Goal: Transaction & Acquisition: Purchase product/service

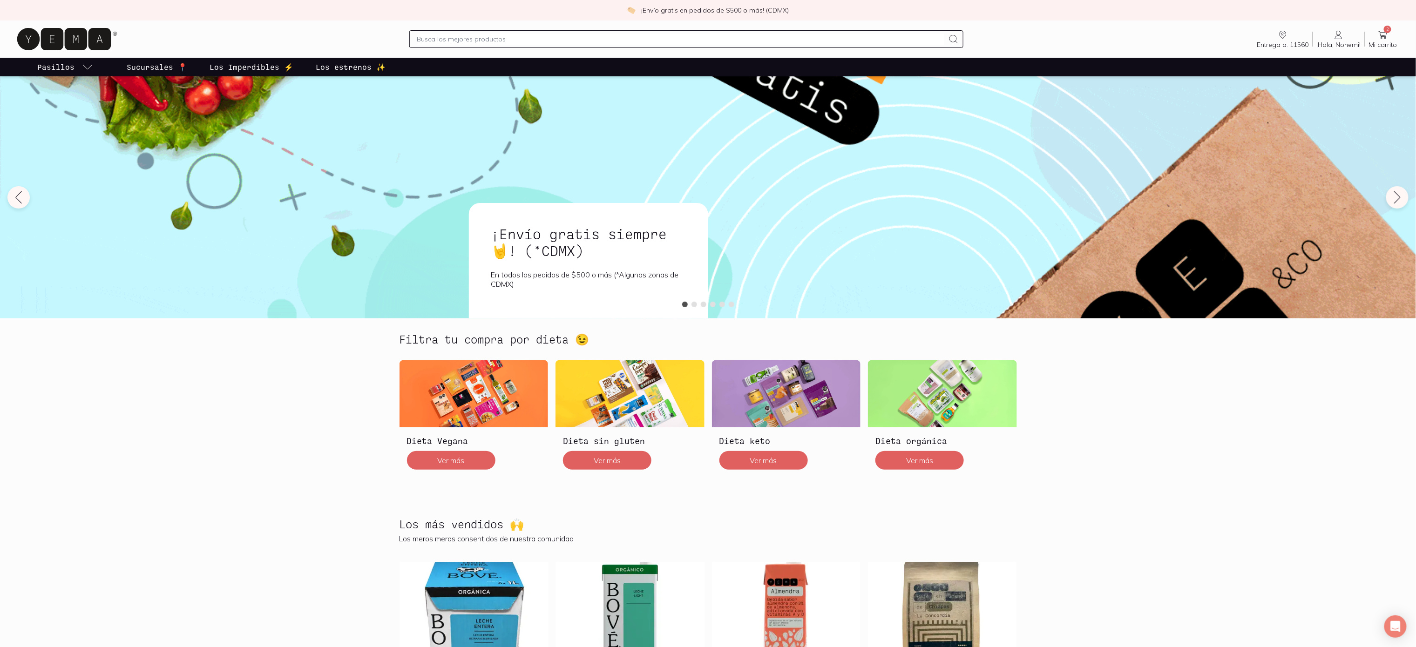
click at [547, 37] on input "text" at bounding box center [681, 39] width 528 height 11
type input "YEMA"
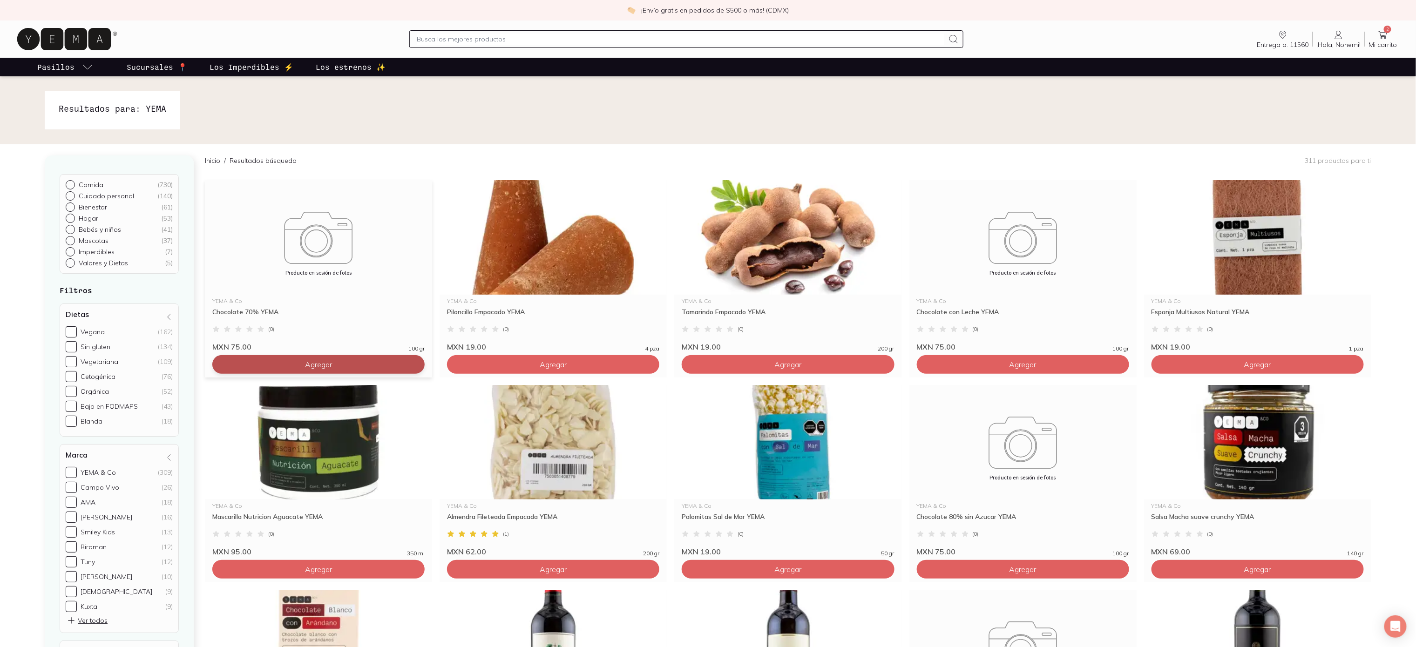
click at [397, 368] on button "Agregar" at bounding box center [318, 364] width 212 height 19
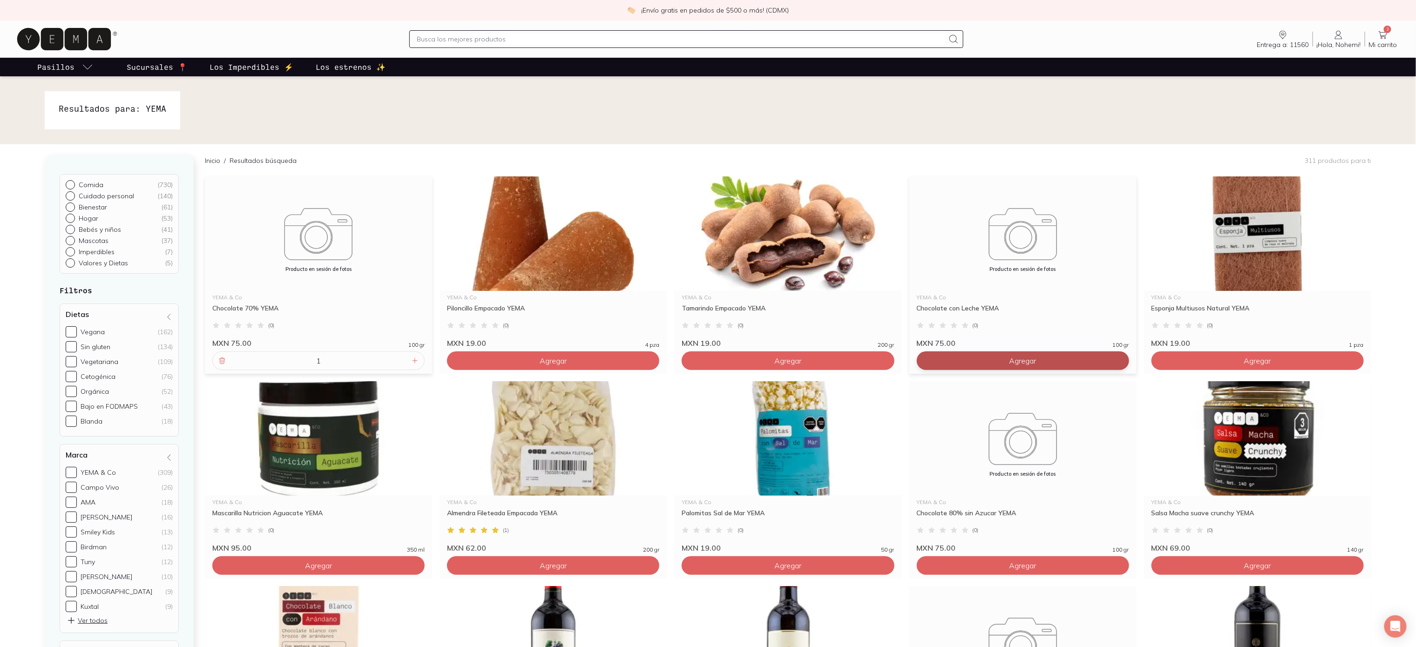
click at [659, 355] on button "Agregar" at bounding box center [553, 361] width 212 height 19
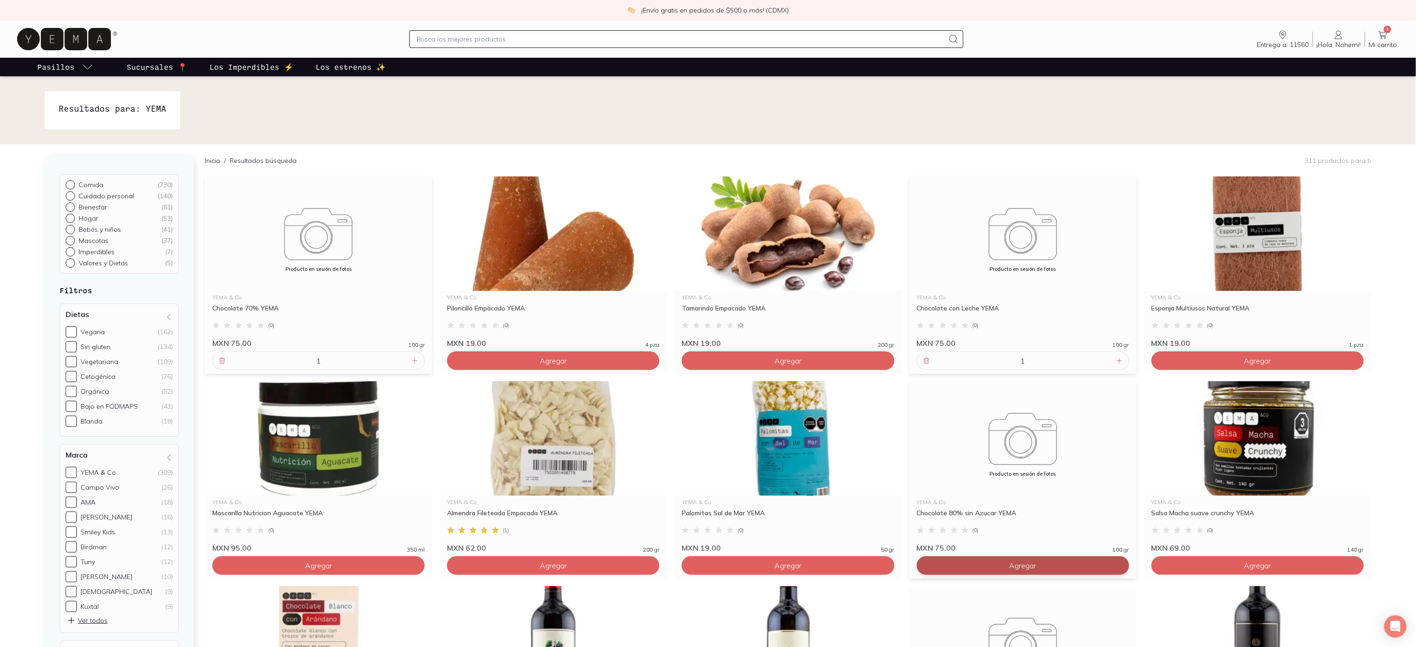
click at [659, 370] on button "Agregar" at bounding box center [553, 361] width 212 height 19
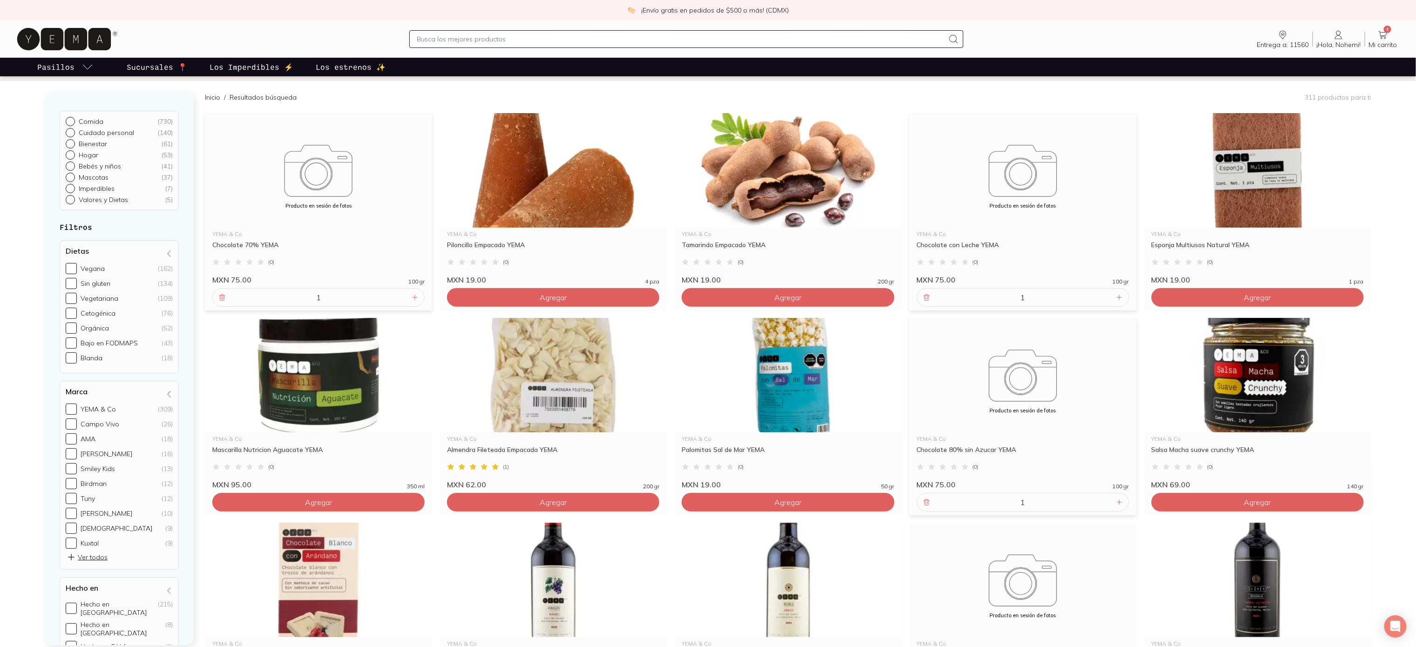
scroll to position [186, 0]
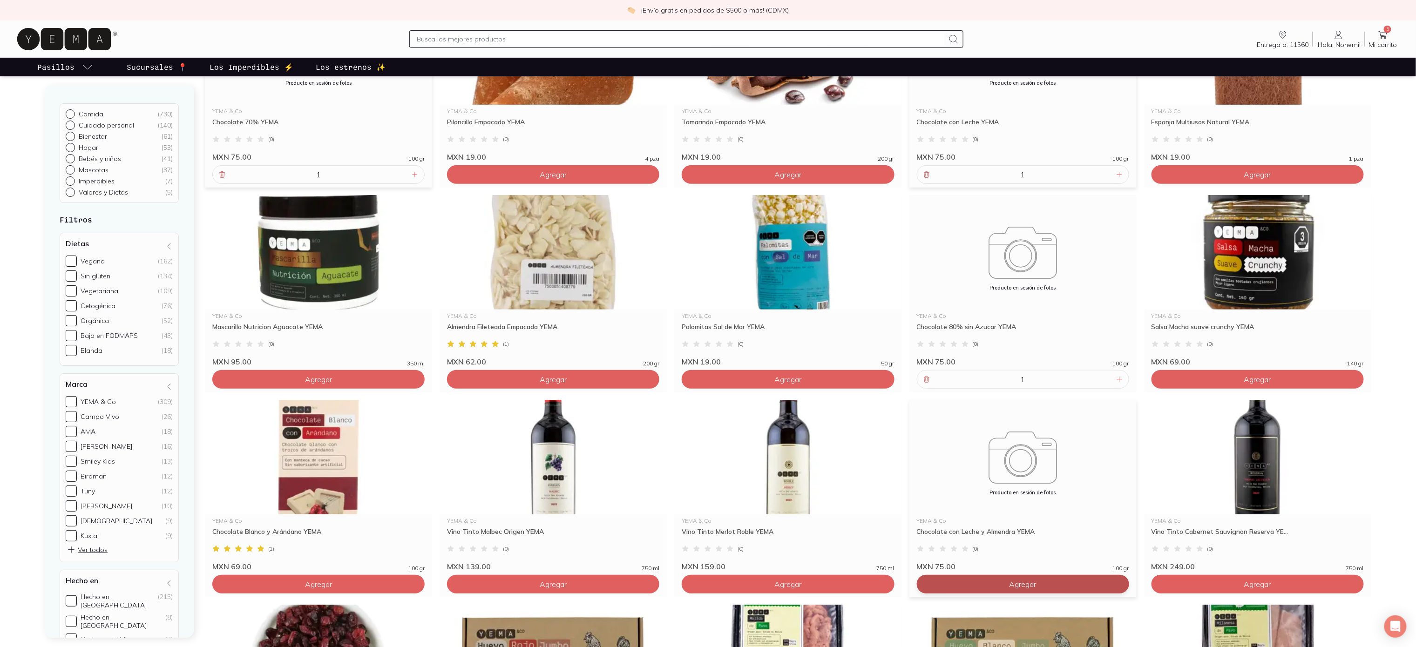
click at [567, 179] on span "Agregar" at bounding box center [553, 174] width 27 height 9
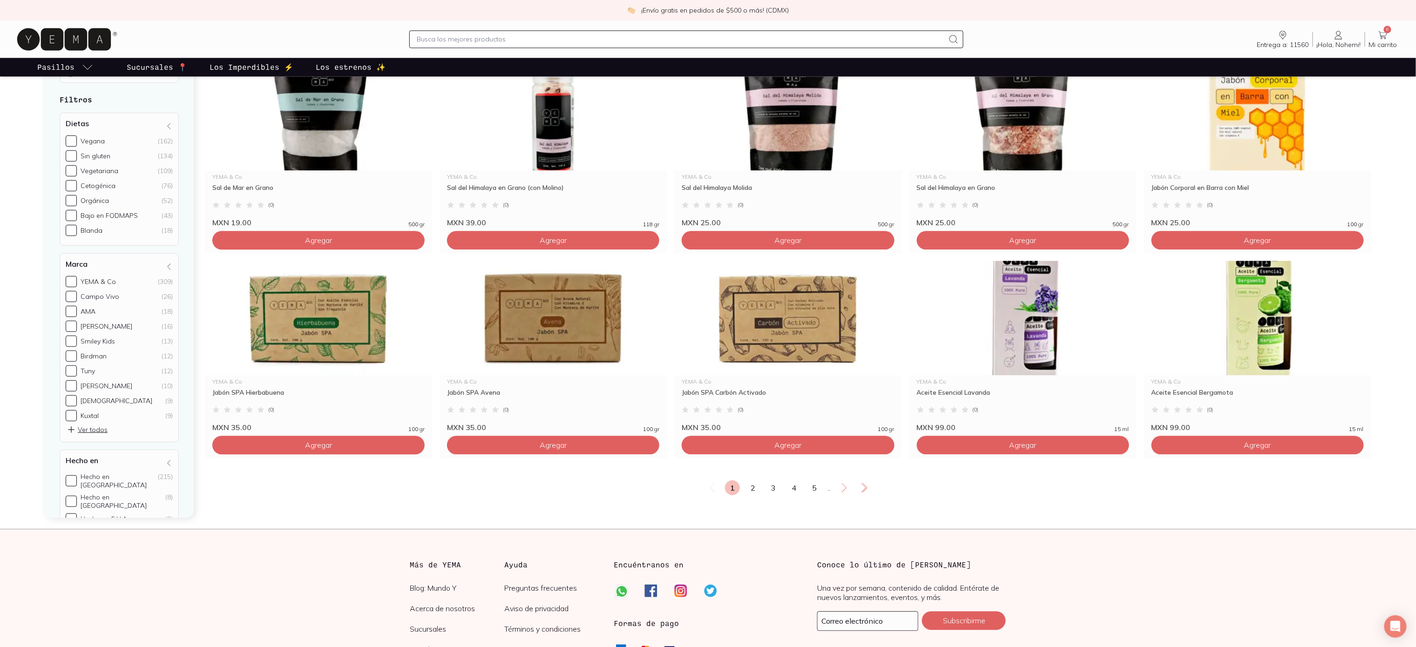
scroll to position [1485, 0]
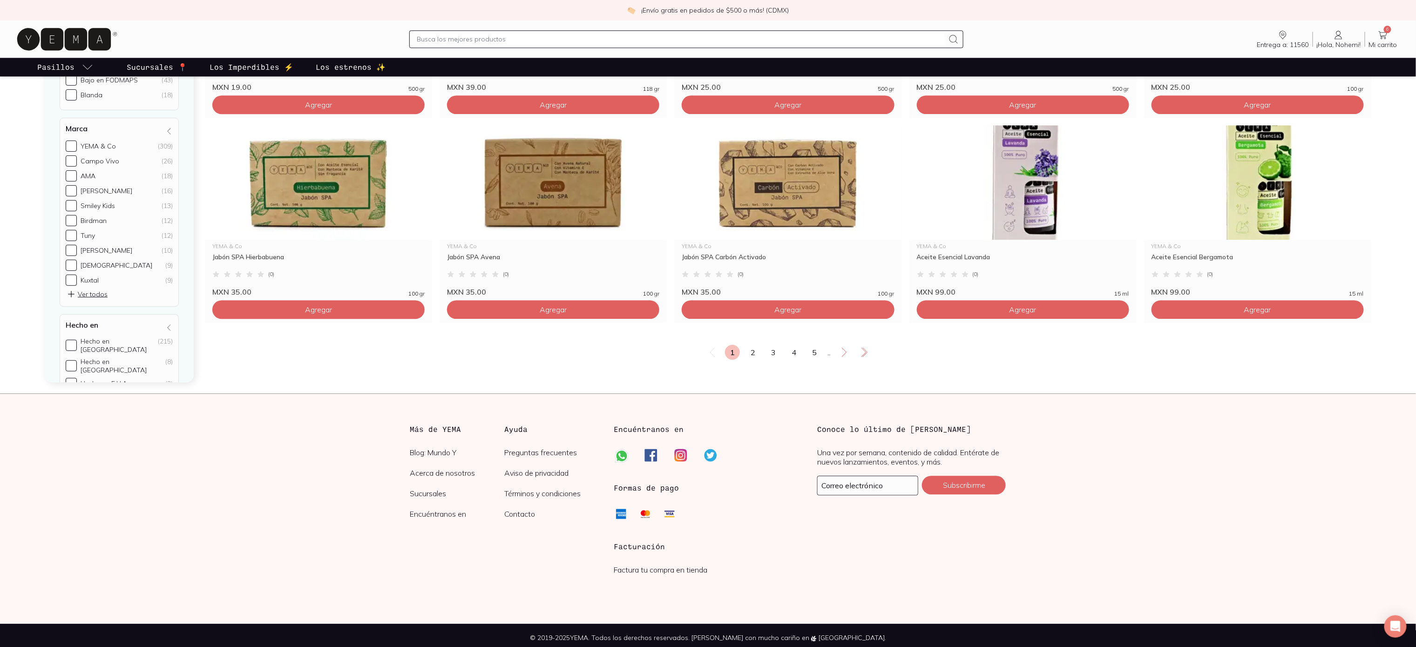
click at [743, 345] on div "1 2 3 4 5 ..." at bounding box center [788, 352] width 1166 height 15
click at [746, 346] on link "2" at bounding box center [752, 352] width 15 height 15
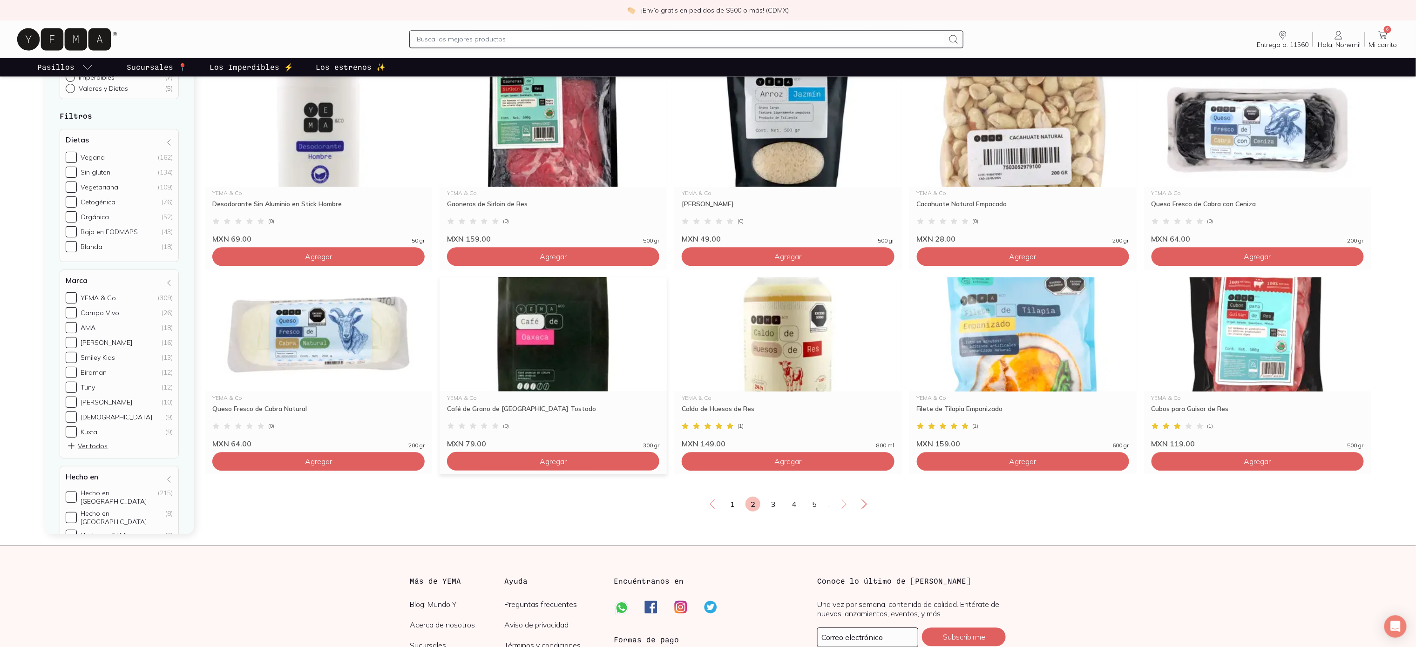
scroll to position [1485, 0]
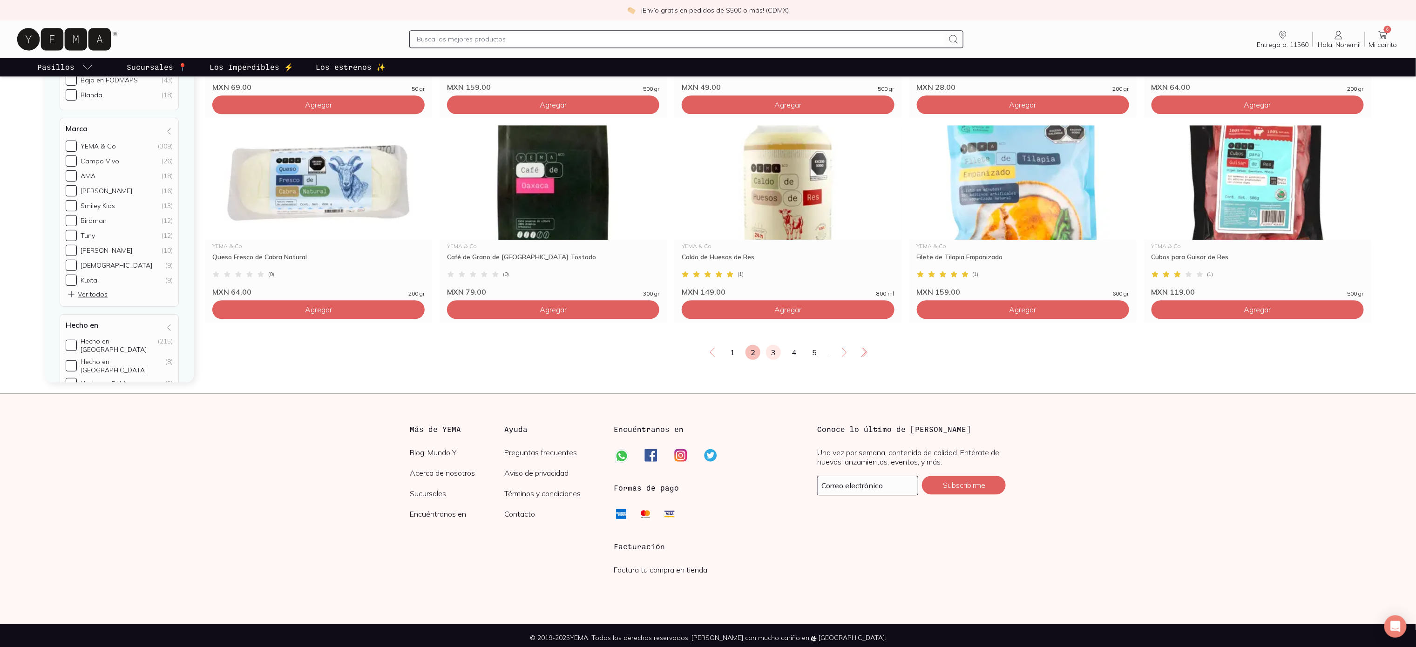
click at [775, 349] on link "3" at bounding box center [773, 352] width 15 height 15
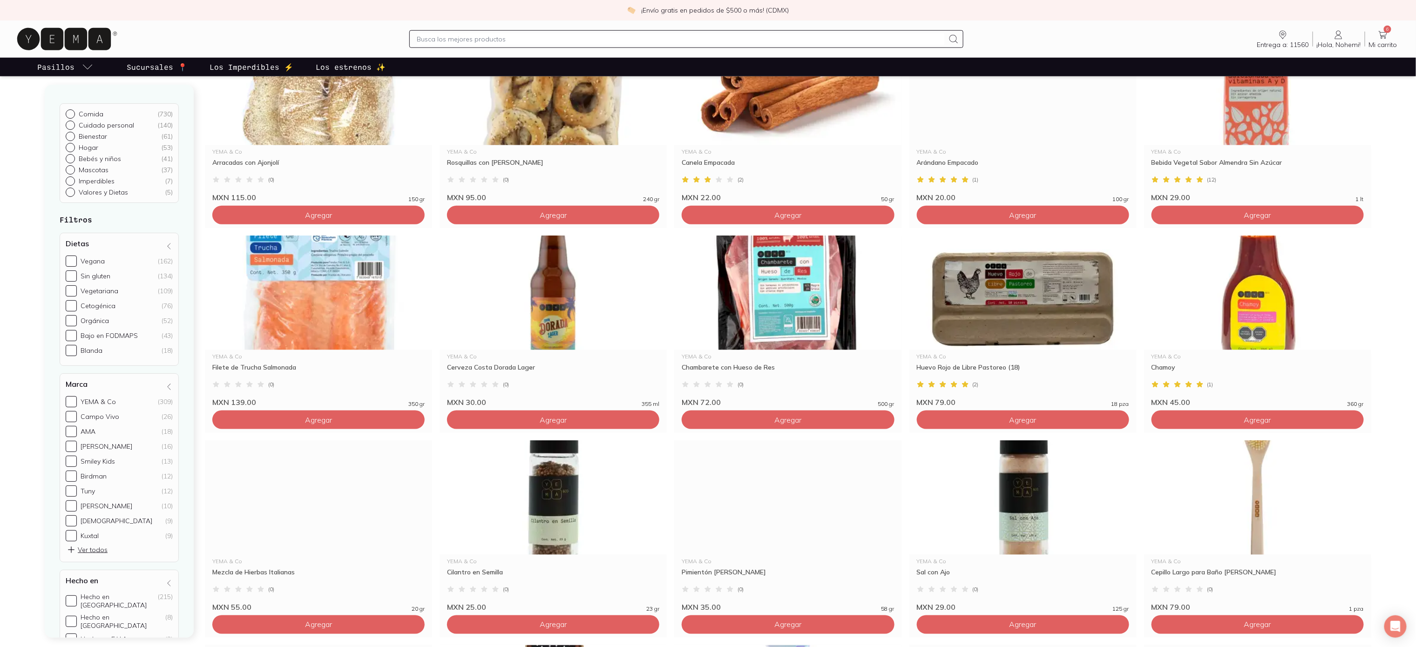
scroll to position [559, 0]
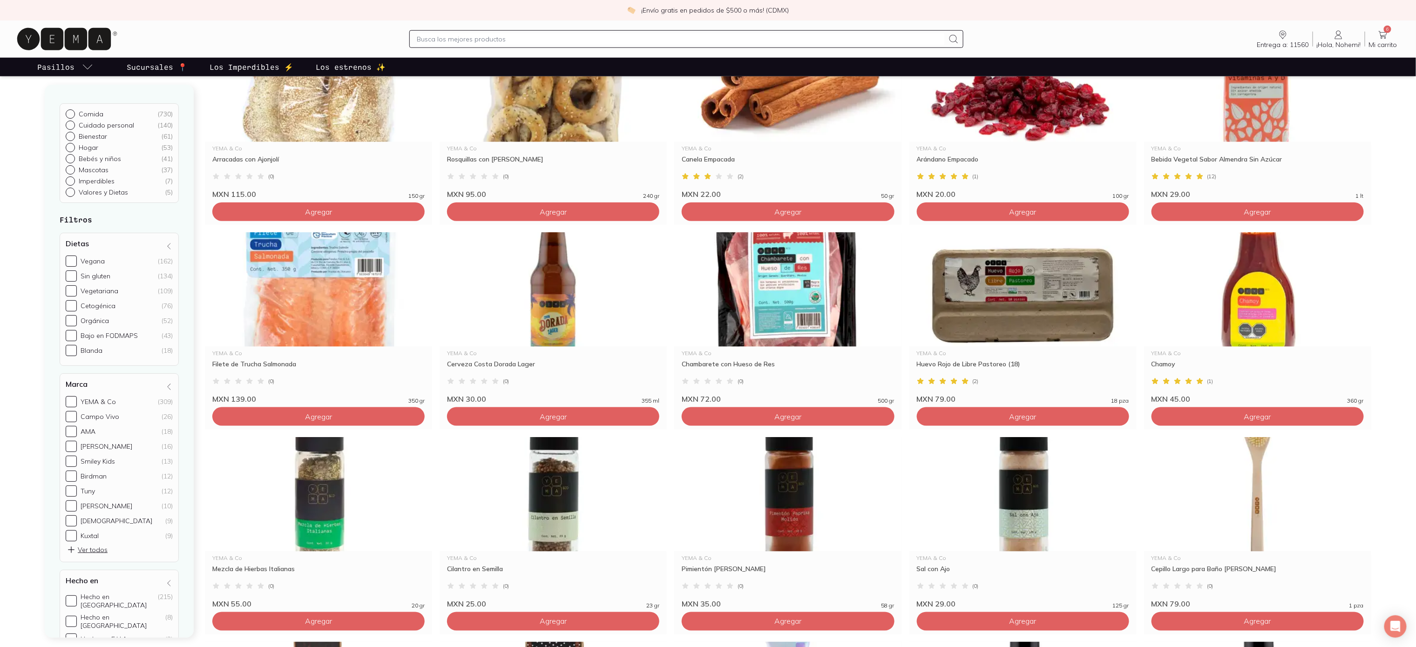
click at [1384, 30] on icon at bounding box center [1382, 34] width 11 height 11
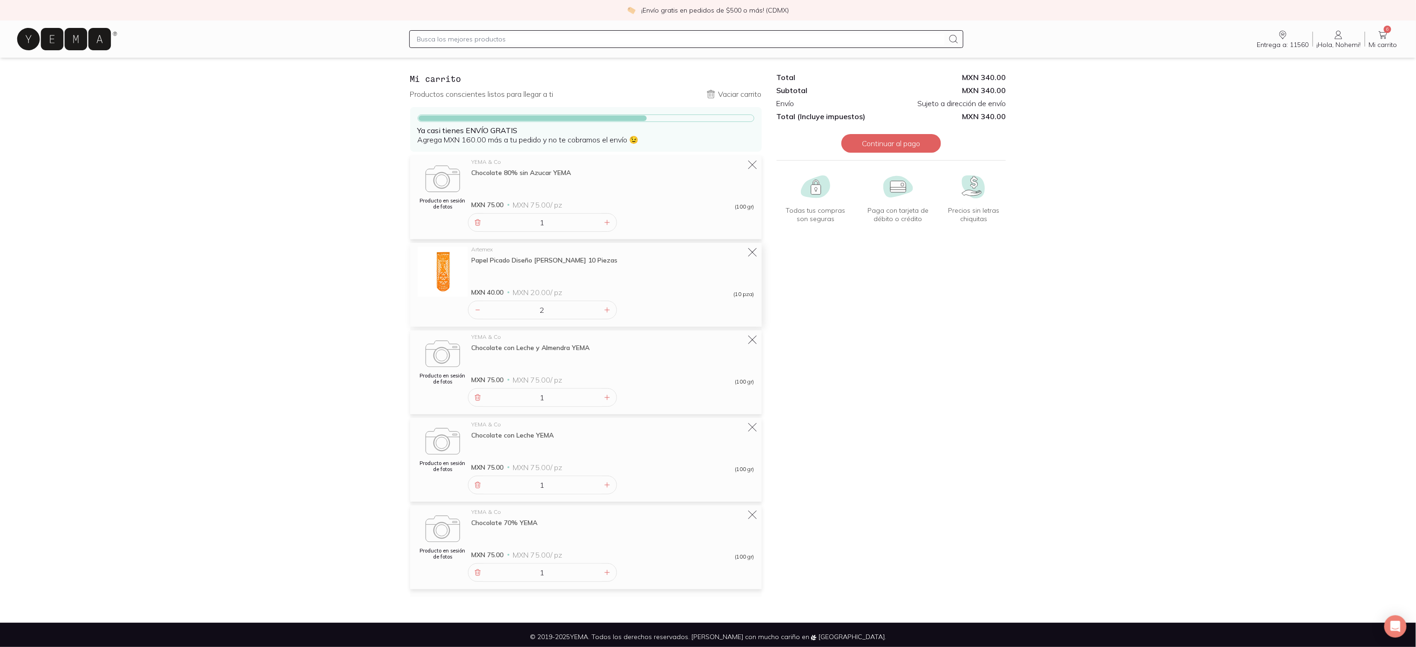
scroll to position [15, 0]
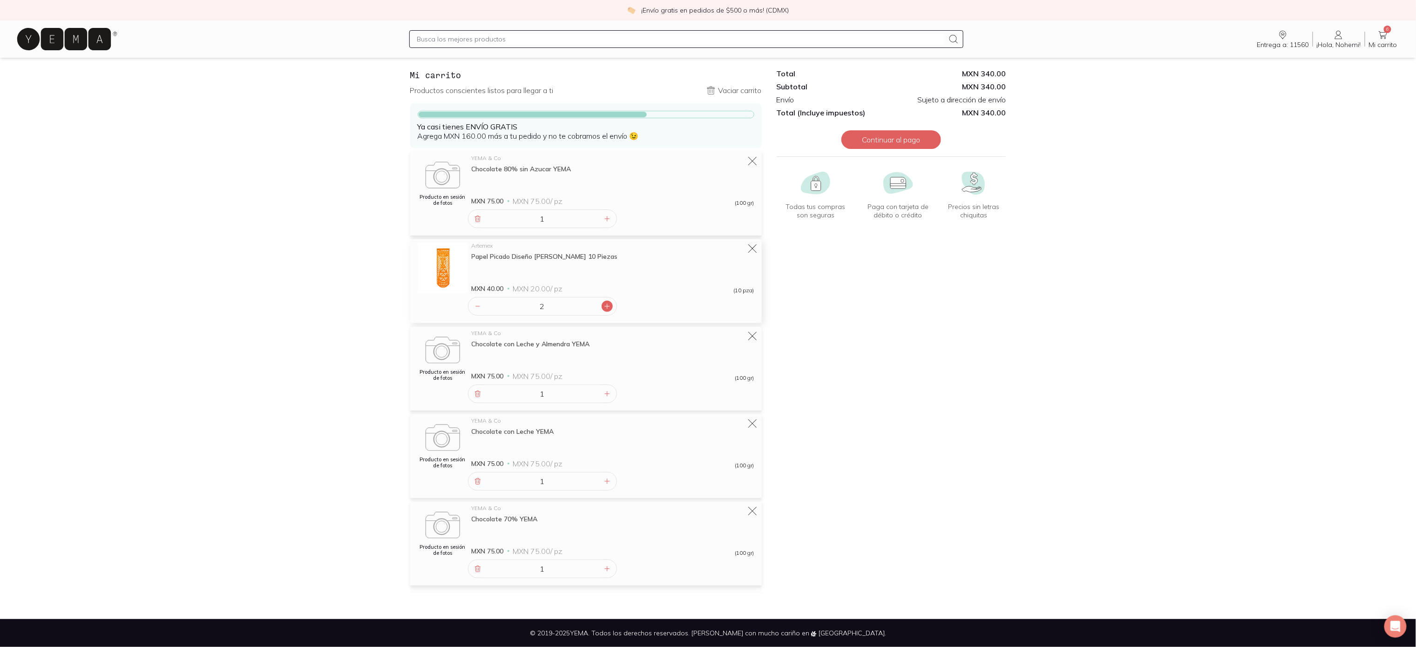
click at [608, 306] on icon at bounding box center [606, 306] width 7 height 7
type input "3"
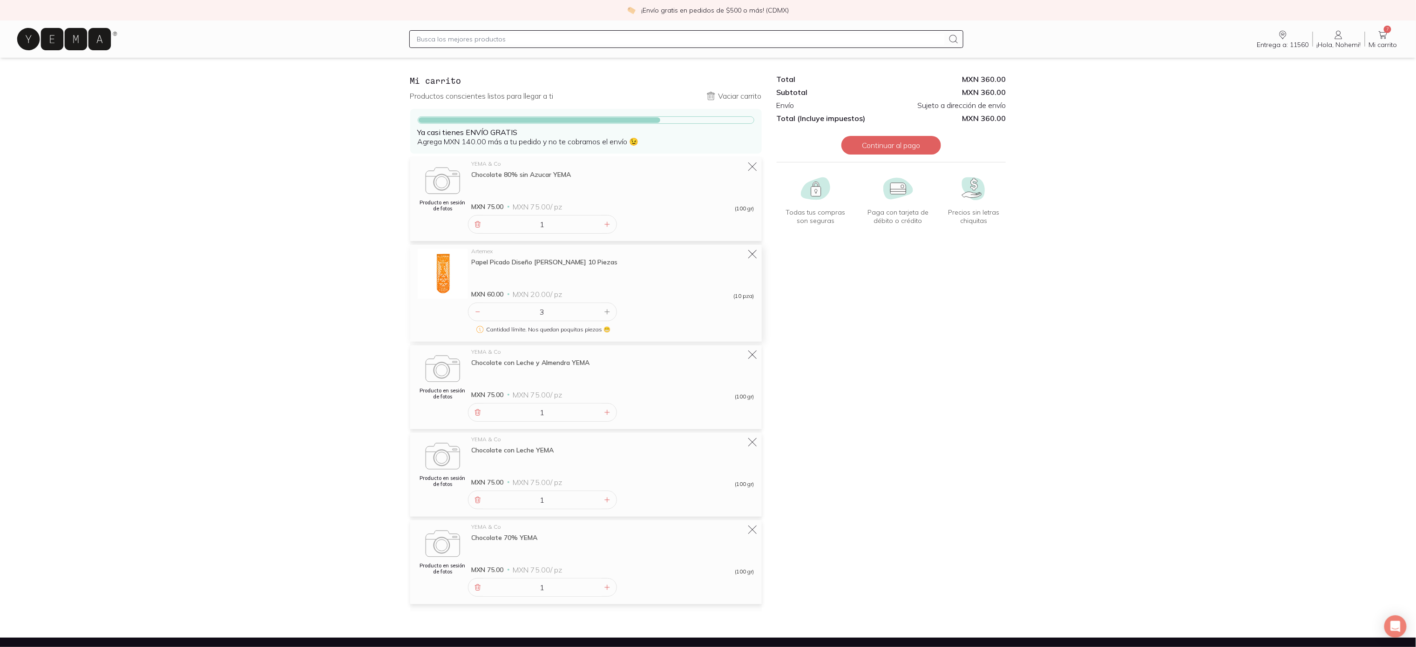
scroll to position [0, 0]
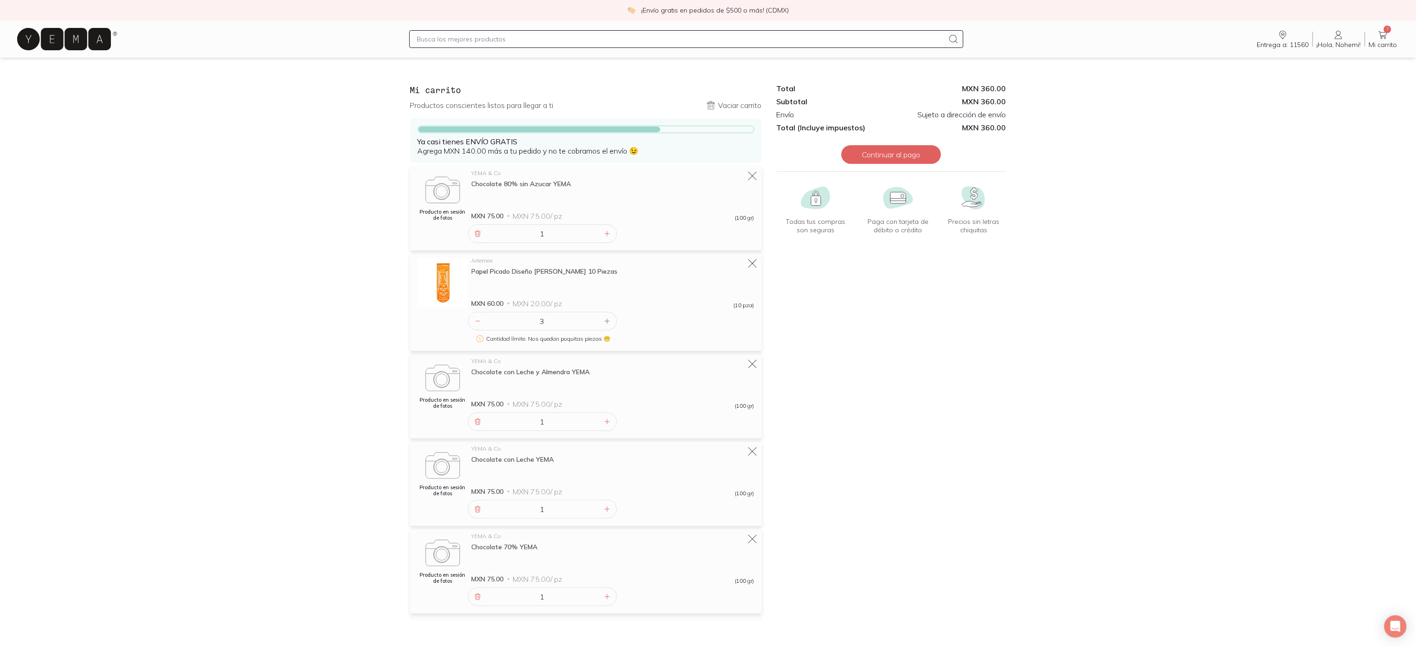
click at [63, 51] on icon at bounding box center [67, 39] width 104 height 30
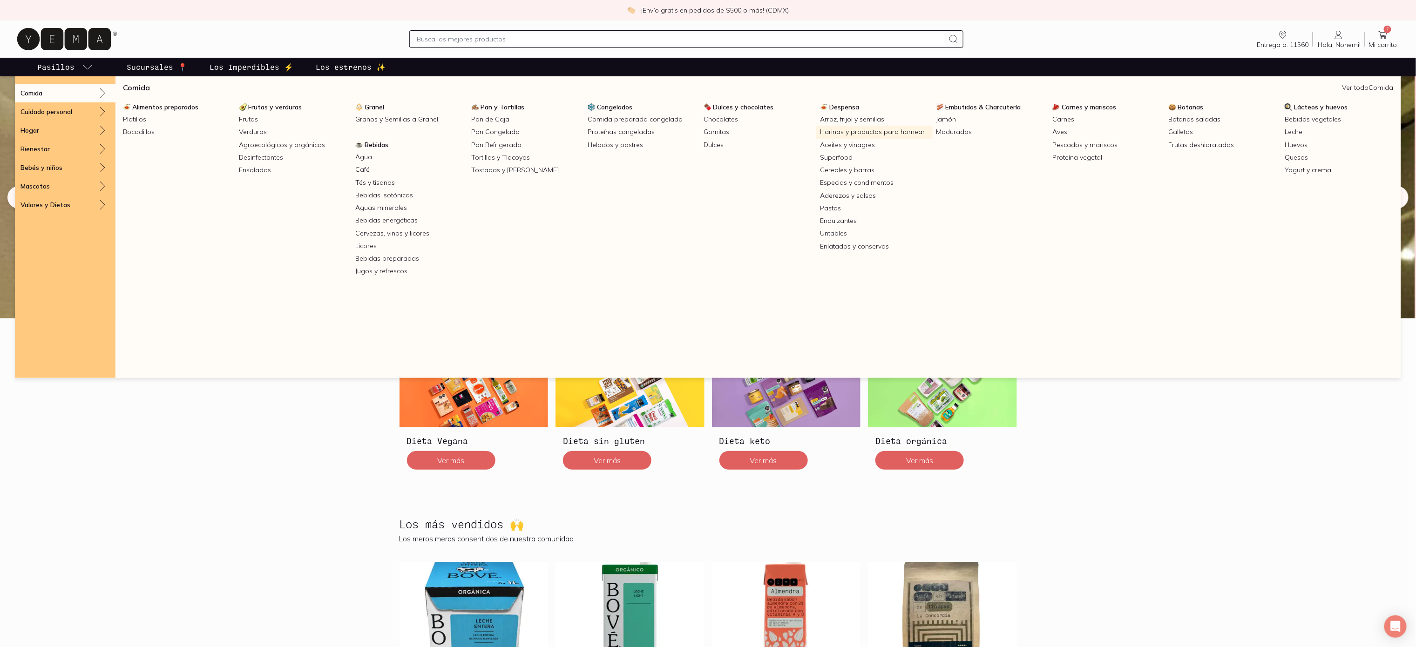
click at [869, 135] on link "Harinas y productos para hornear" at bounding box center [874, 132] width 116 height 13
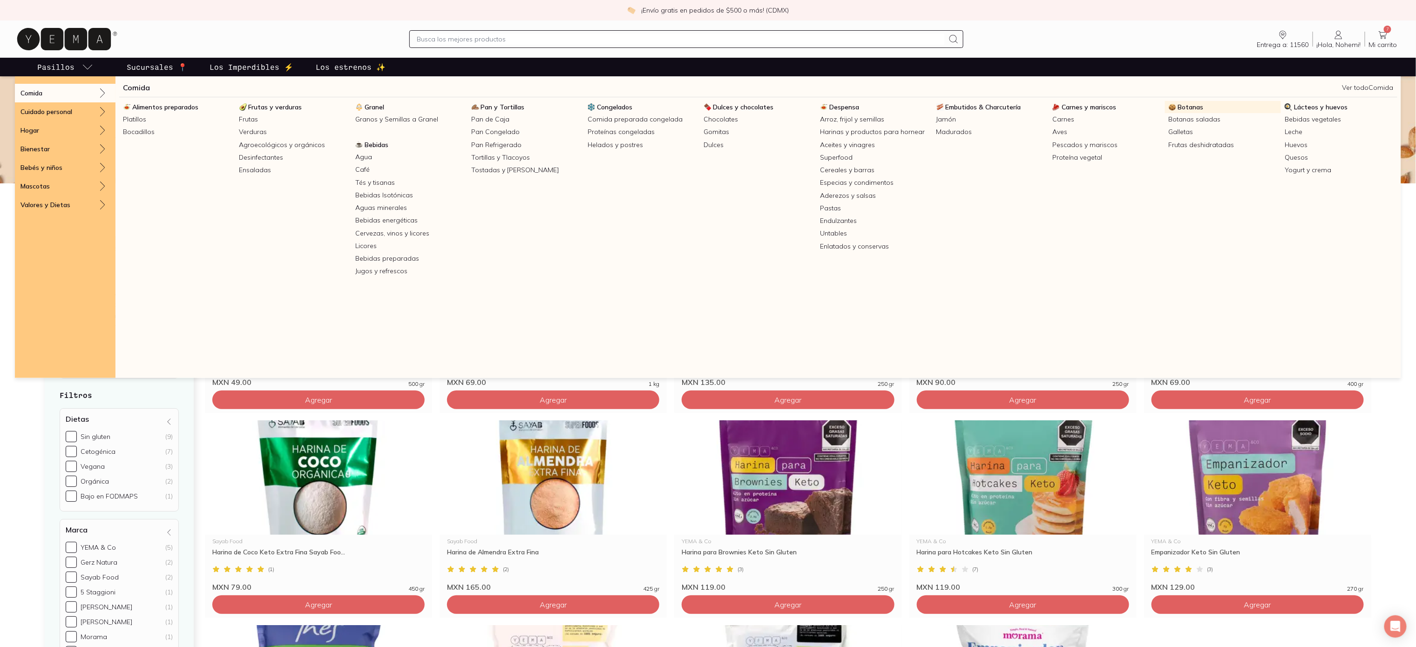
click at [1193, 113] on link "Botanas" at bounding box center [1223, 107] width 116 height 12
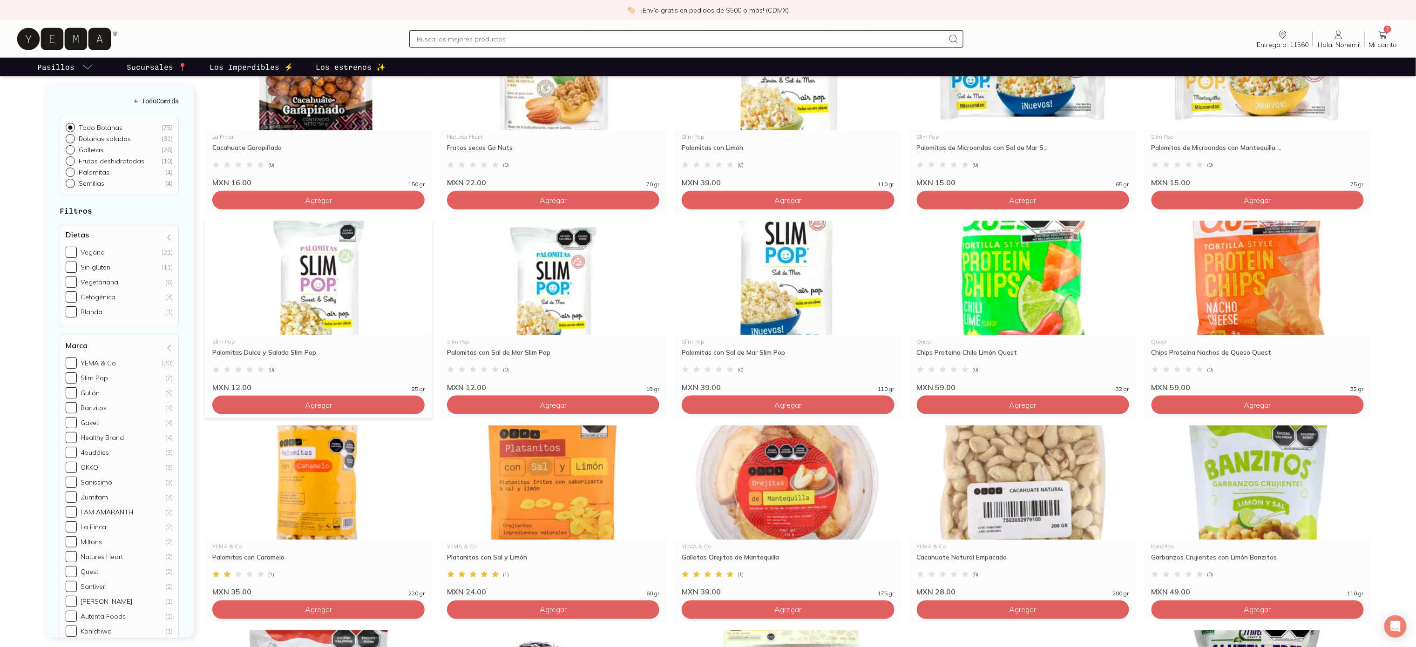
scroll to position [766, 0]
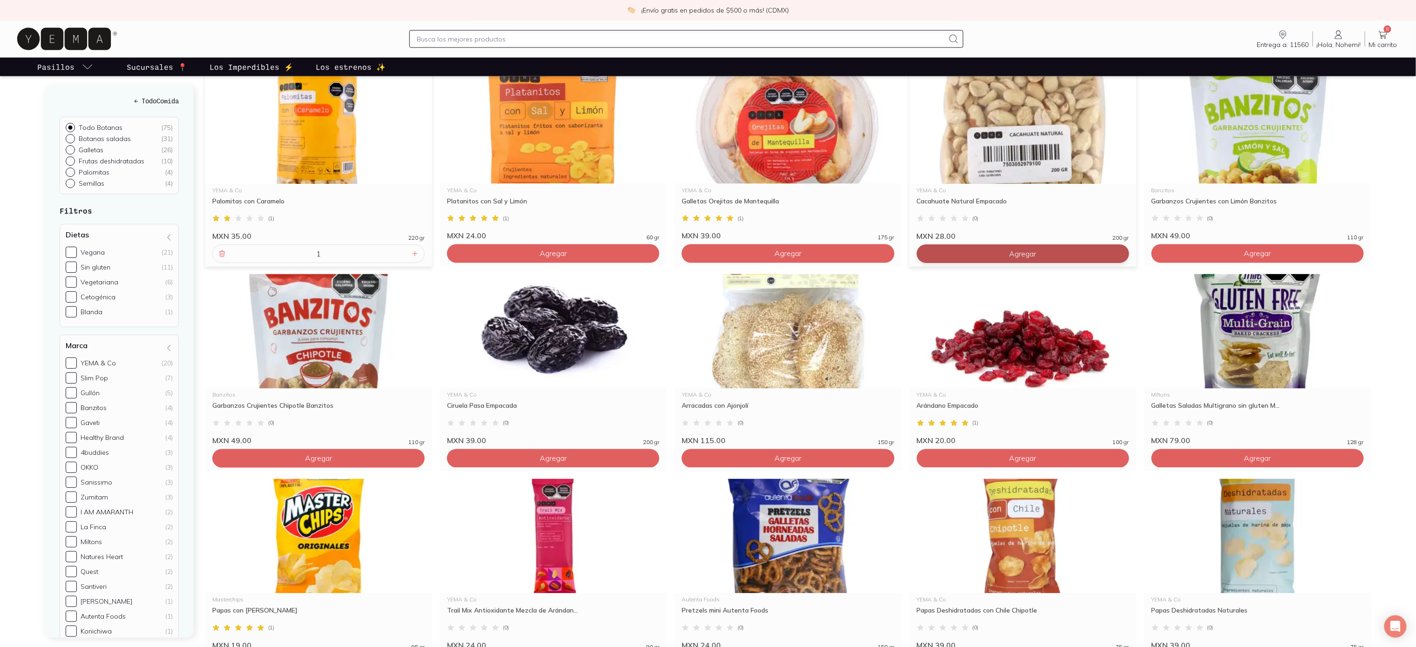
click at [1394, 37] on link "9 Mi carrito Carrito" at bounding box center [1383, 39] width 36 height 20
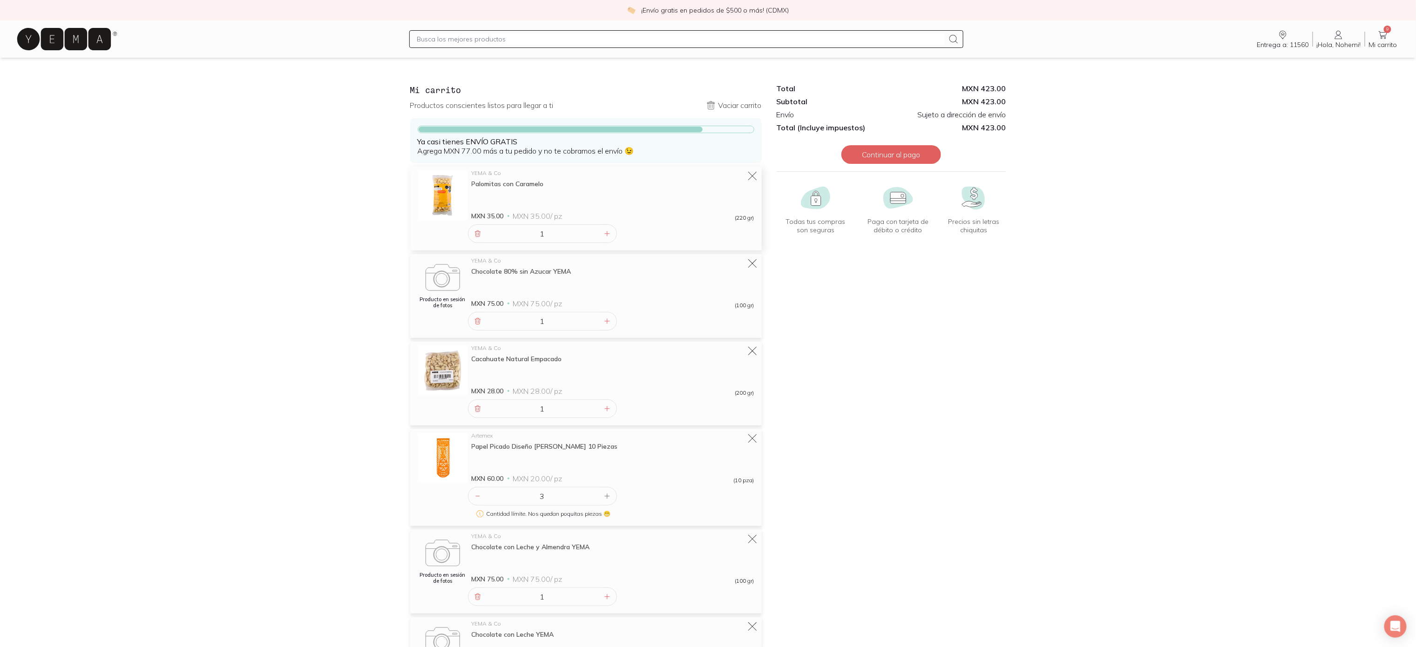
click at [750, 176] on icon at bounding box center [752, 175] width 11 height 11
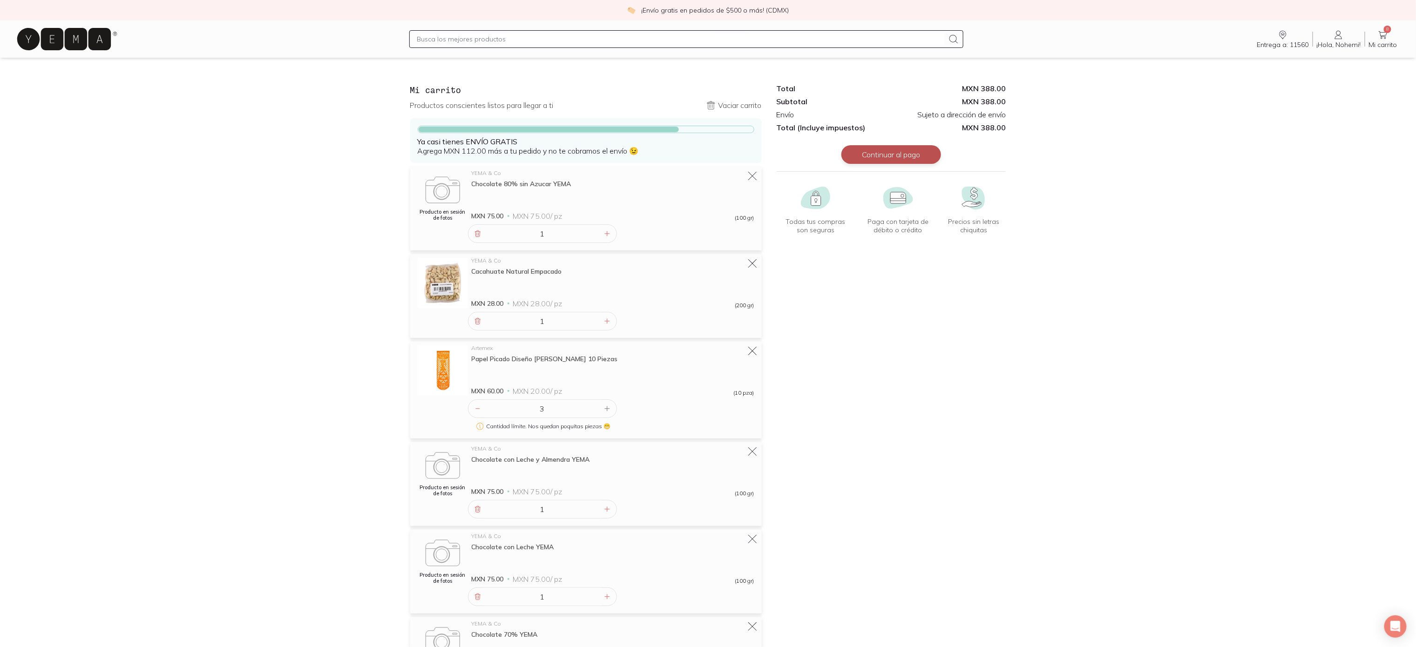
click at [898, 153] on button "Continuar al pago" at bounding box center [891, 154] width 100 height 19
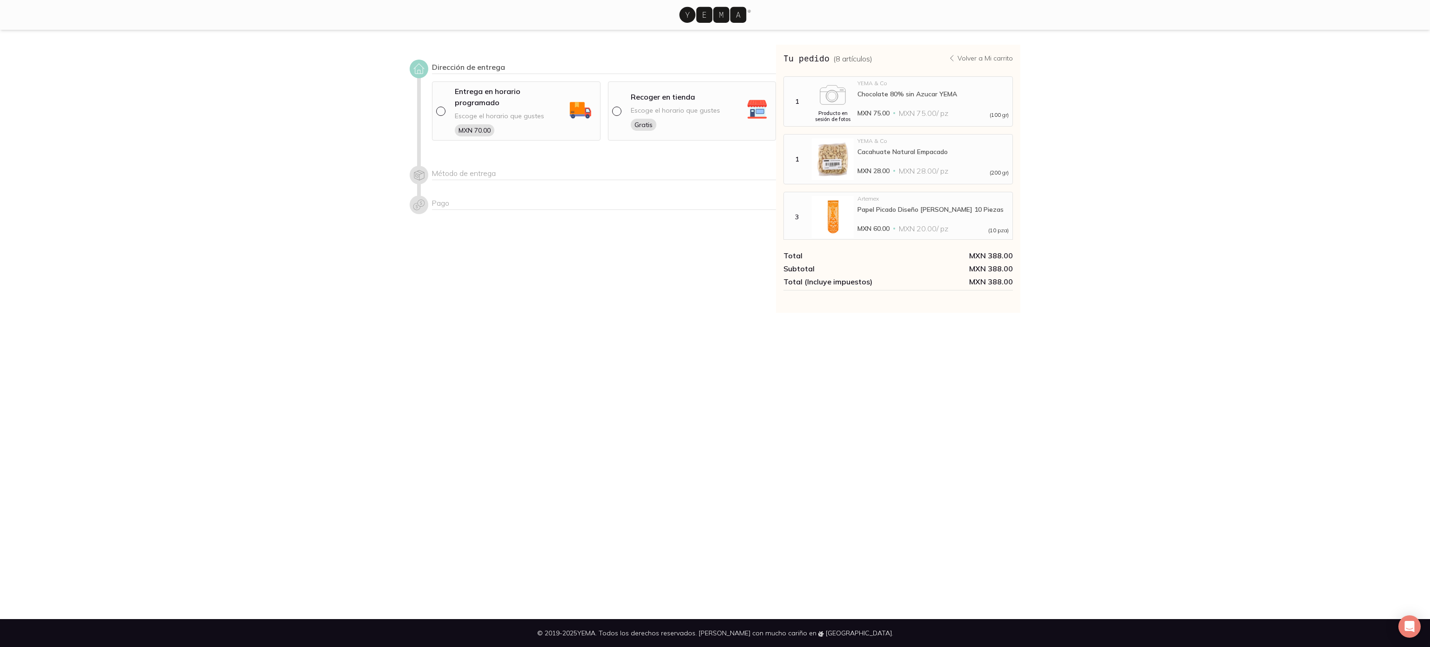
click at [718, 9] on icon at bounding box center [712, 15] width 67 height 16
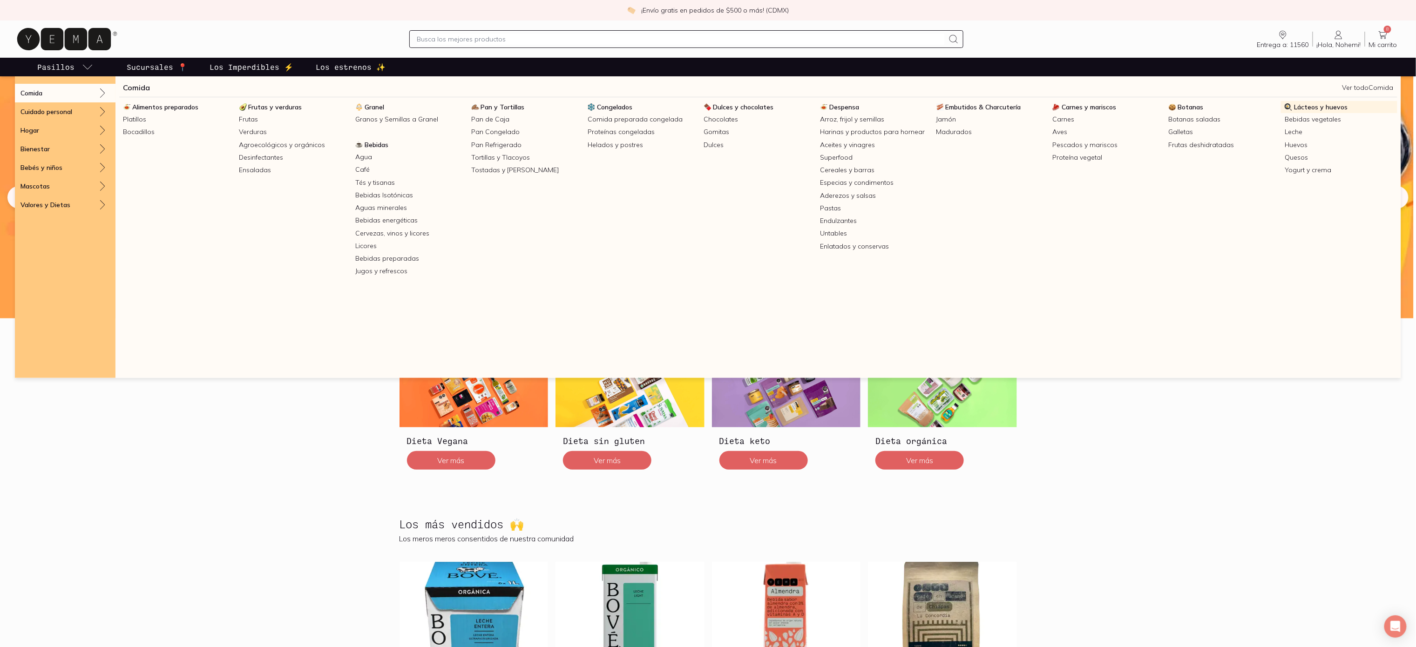
click at [1327, 103] on span "Lácteos y huevos" at bounding box center [1321, 107] width 54 height 8
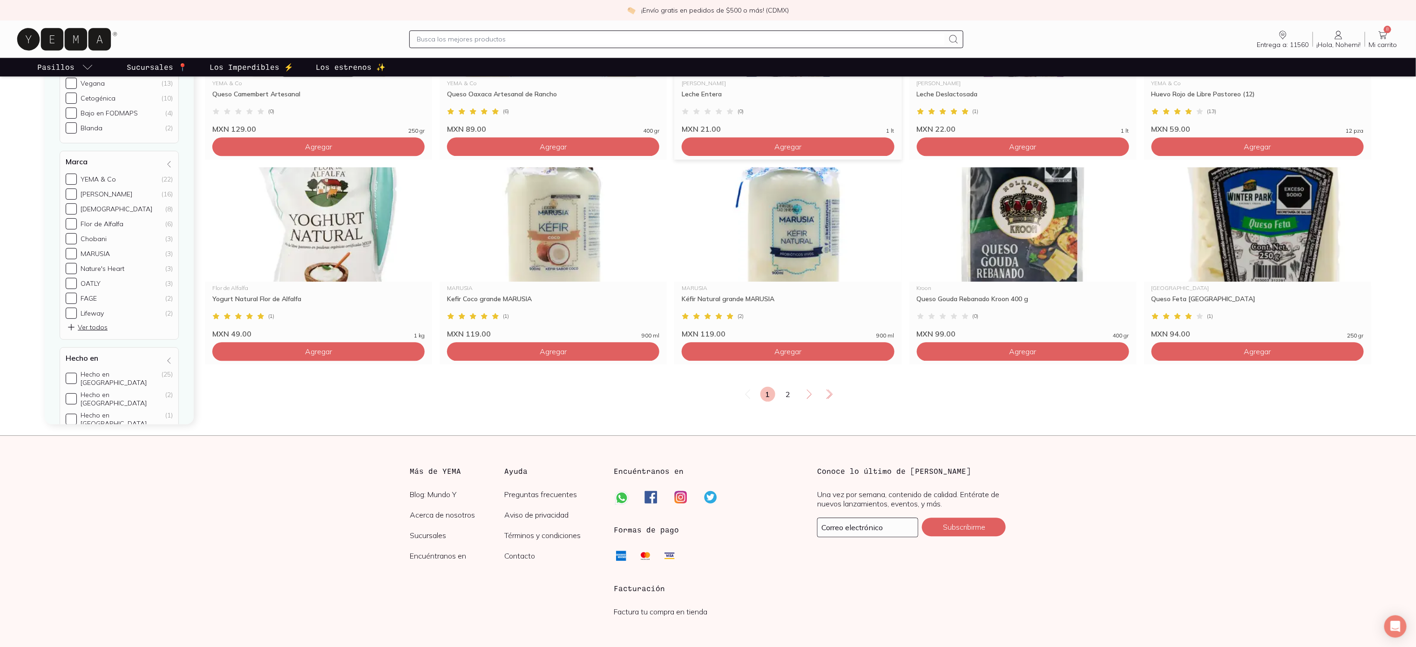
scroll to position [1511, 0]
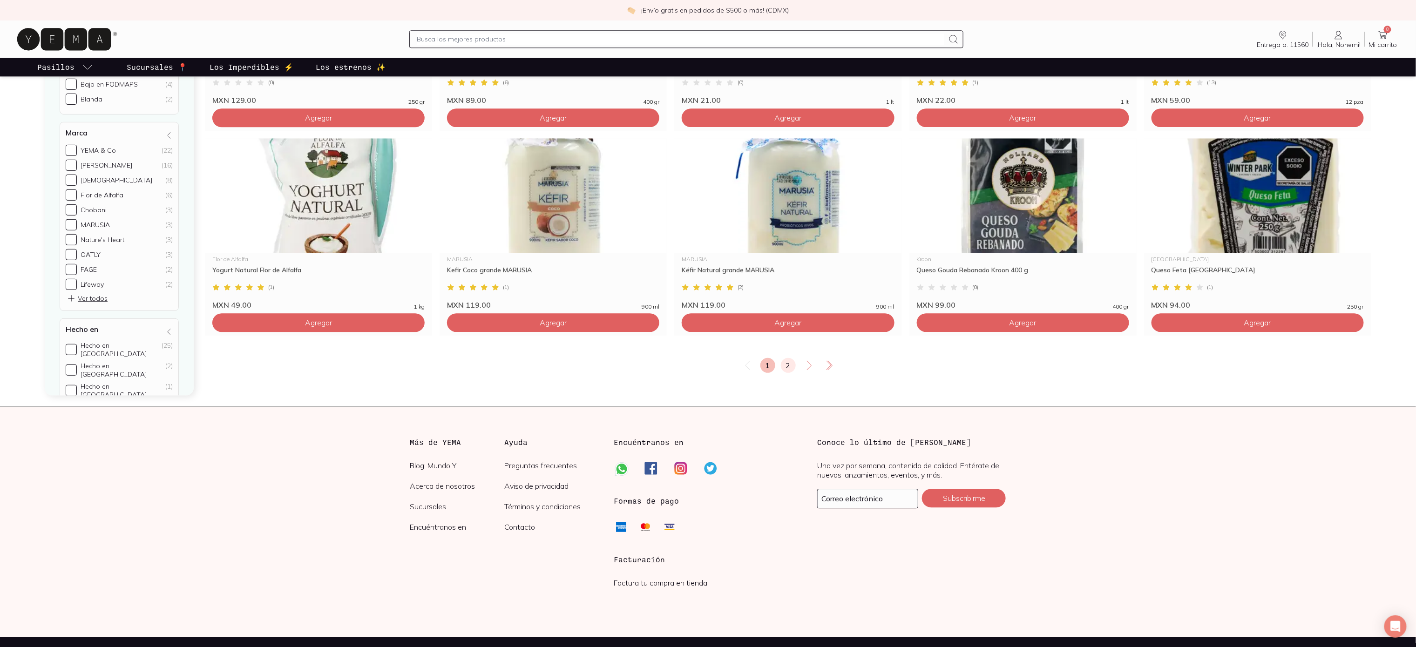
click at [786, 358] on link "2" at bounding box center [788, 365] width 15 height 15
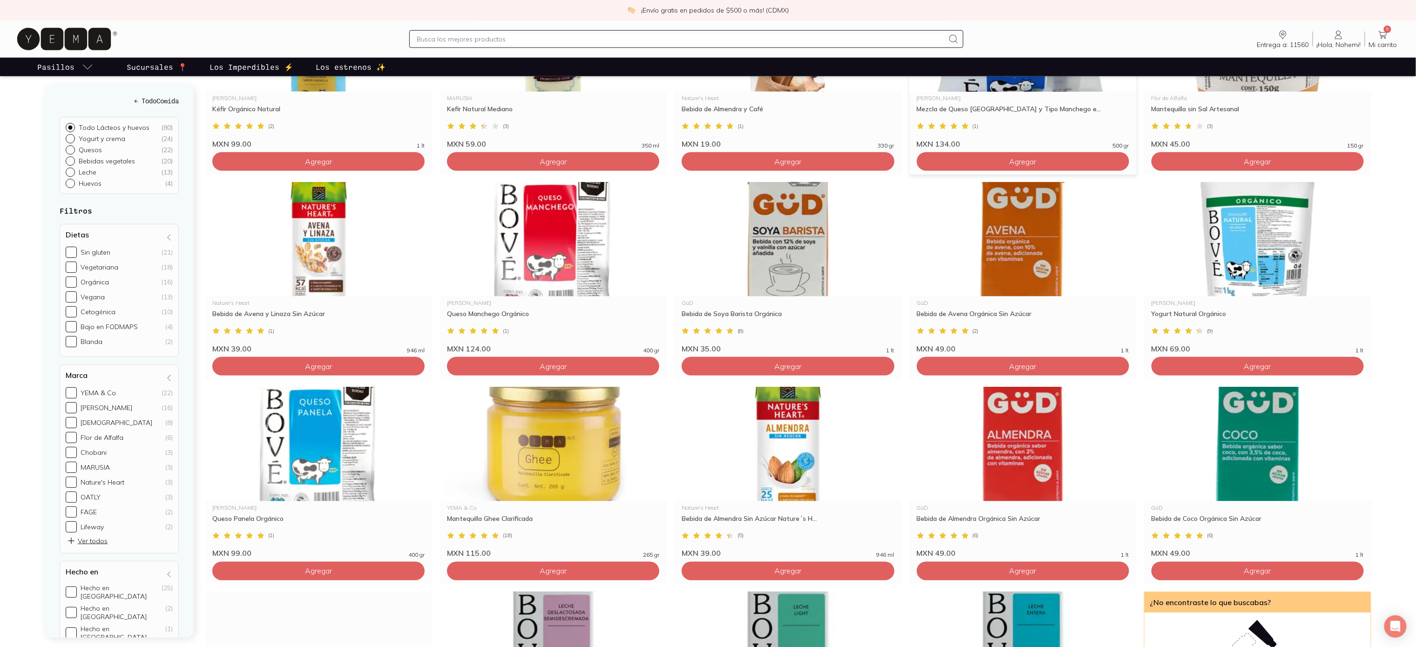
scroll to position [652, 0]
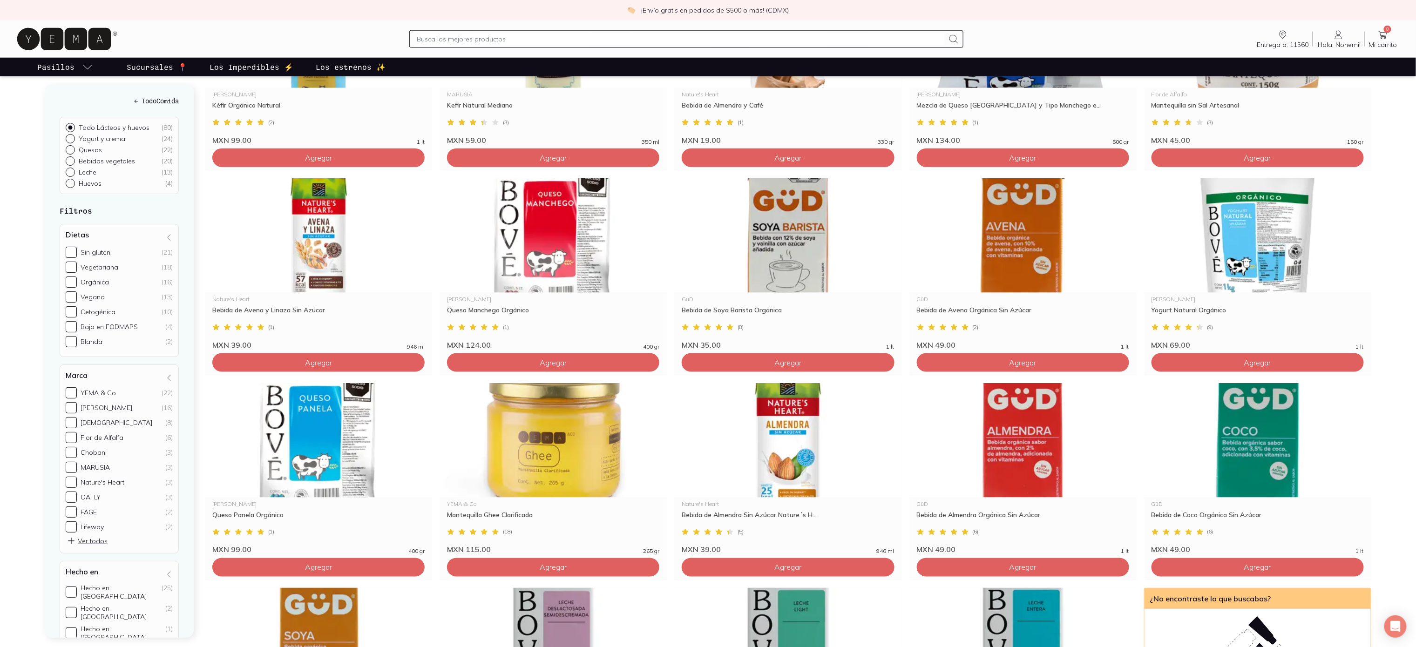
click at [449, 44] on input "text" at bounding box center [681, 39] width 528 height 11
type input "A"
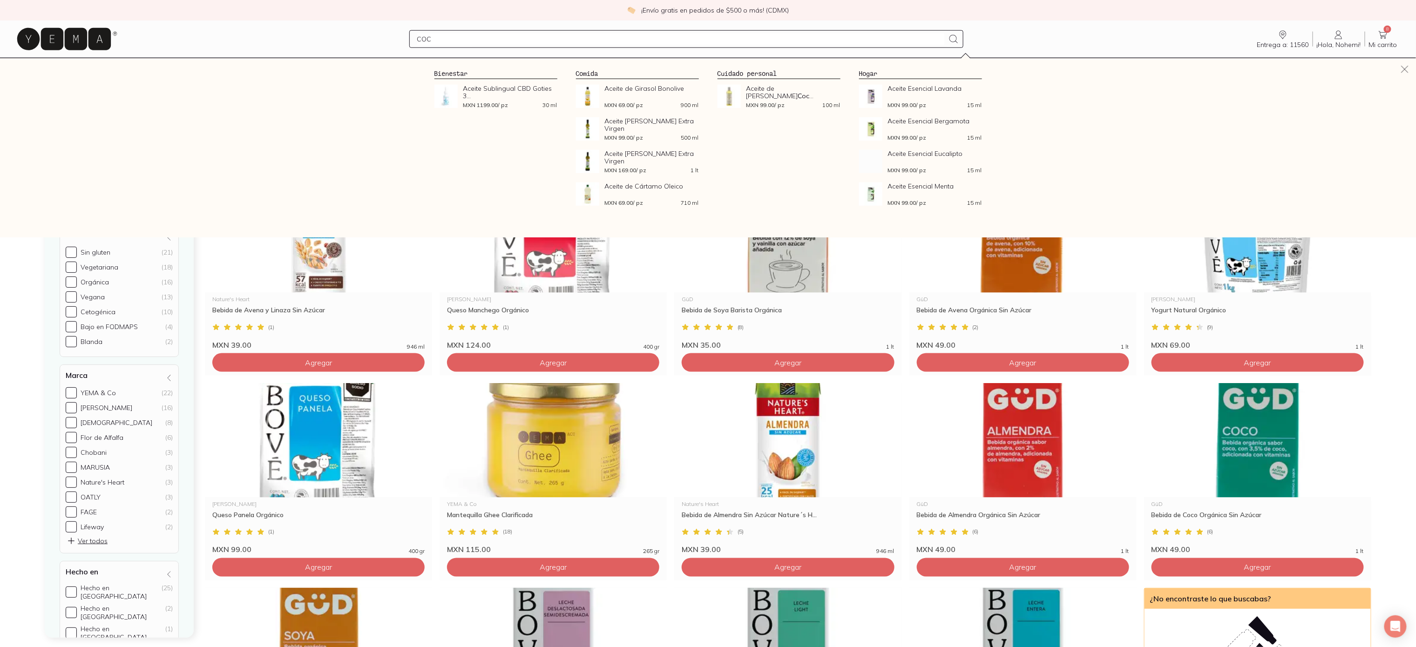
type input "COCO"
